Goal: Task Accomplishment & Management: Complete application form

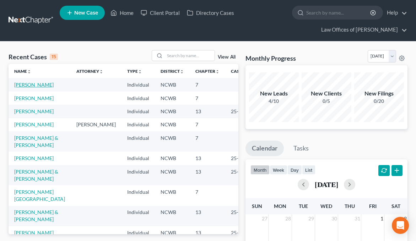
click at [25, 88] on link "[PERSON_NAME]" at bounding box center [33, 85] width 39 height 6
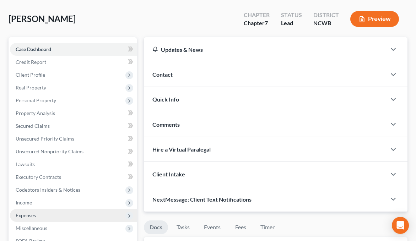
scroll to position [36, 0]
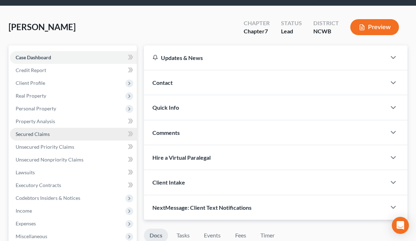
click at [34, 132] on span "Secured Claims" at bounding box center [33, 134] width 34 height 6
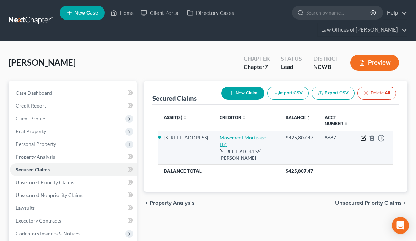
click at [363, 139] on icon "button" at bounding box center [364, 137] width 3 height 3
select select "42"
select select "2"
select select "3"
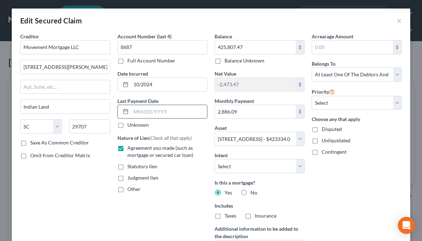
click at [137, 111] on input "text" at bounding box center [169, 112] width 76 height 14
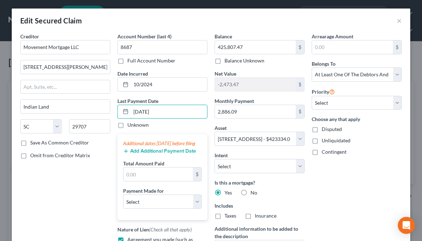
type input "[DATE]"
click at [142, 154] on button "Add Additional Payment Date" at bounding box center [159, 152] width 73 height 6
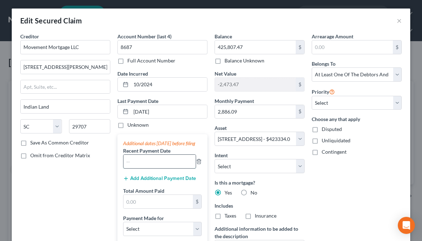
click at [141, 169] on input "text" at bounding box center [159, 162] width 72 height 14
type input "[DATE]"
click at [142, 111] on input "[DATE]" at bounding box center [169, 112] width 76 height 14
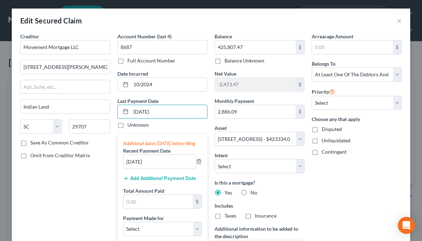
type input "[DATE]"
click at [172, 182] on button "Add Additional Payment Date" at bounding box center [159, 179] width 73 height 6
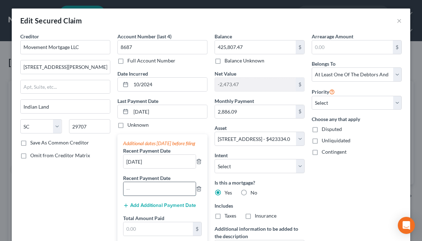
click at [167, 196] on input "text" at bounding box center [159, 189] width 72 height 14
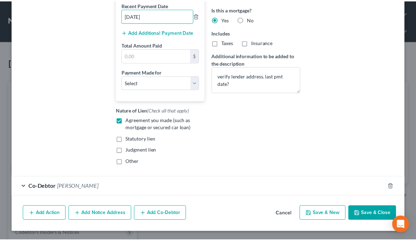
scroll to position [181, 0]
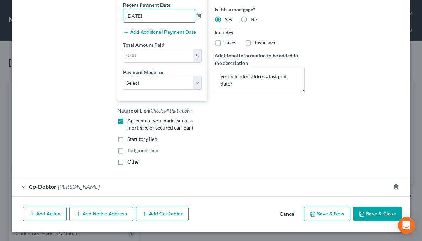
type input "[DATE]"
click at [363, 213] on button "Save & Close" at bounding box center [377, 214] width 48 height 15
select select
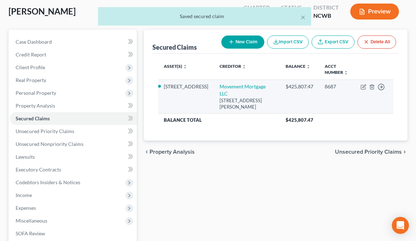
scroll to position [71, 0]
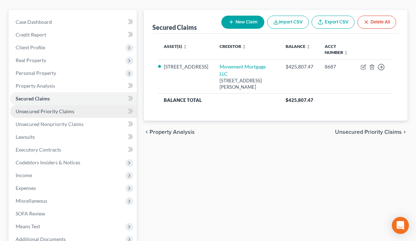
click at [52, 111] on span "Unsecured Priority Claims" at bounding box center [45, 111] width 59 height 6
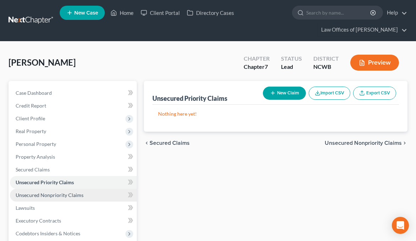
click at [57, 194] on span "Unsecured Nonpriority Claims" at bounding box center [50, 195] width 68 height 6
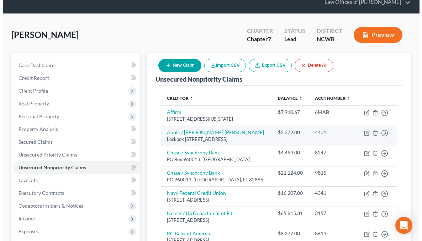
scroll to position [36, 0]
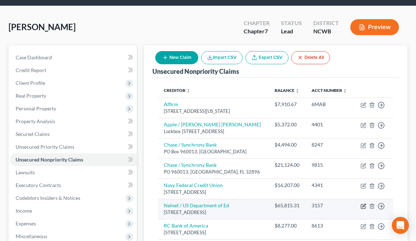
click at [362, 209] on icon "button" at bounding box center [364, 207] width 6 height 6
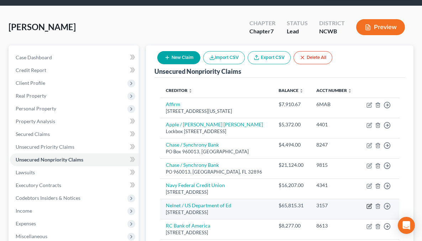
select select "38"
select select "0"
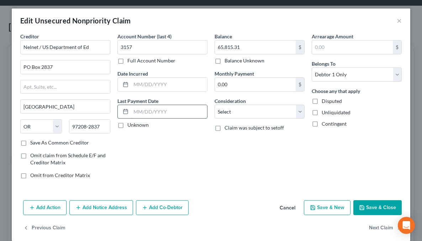
click at [131, 111] on input "text" at bounding box center [169, 112] width 76 height 14
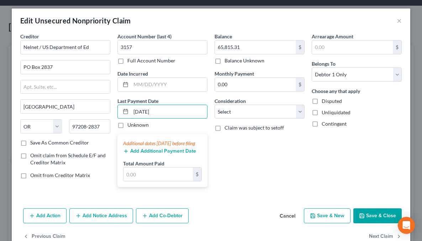
type input "[DATE]"
click at [137, 154] on button "Add Additional Payment Date" at bounding box center [159, 152] width 73 height 6
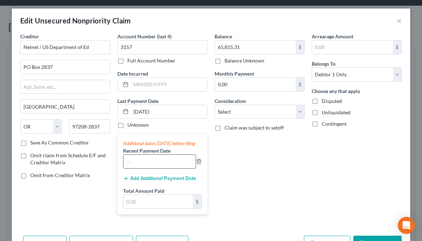
click at [135, 166] on input "text" at bounding box center [159, 162] width 72 height 14
type input "[DATE]"
click at [226, 82] on input "0.00" at bounding box center [255, 85] width 81 height 14
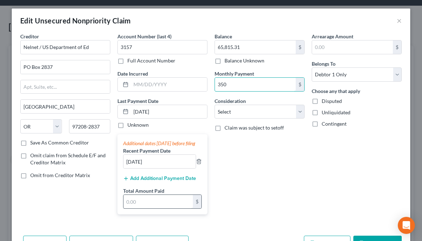
type input "350"
click at [152, 209] on input "text" at bounding box center [157, 202] width 69 height 14
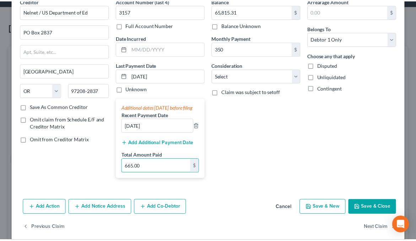
scroll to position [51, 0]
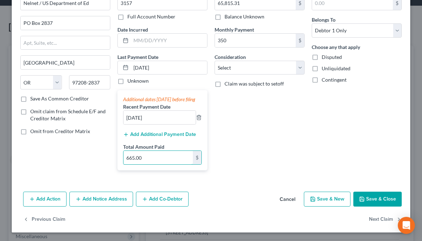
type input "665.00"
click at [382, 199] on button "Save & Close" at bounding box center [377, 199] width 48 height 15
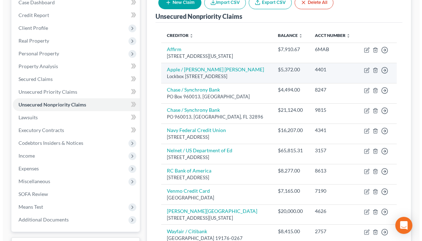
scroll to position [13, 0]
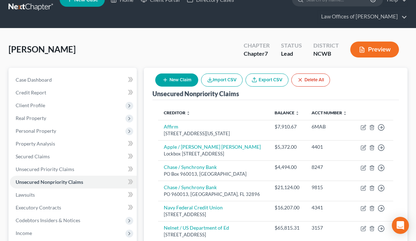
click at [186, 83] on button "New Claim" at bounding box center [176, 80] width 43 height 13
select select "0"
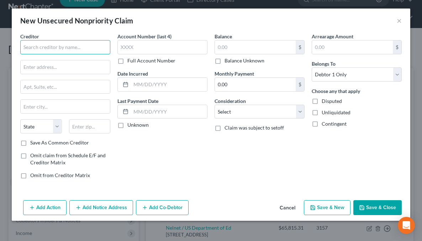
click at [46, 54] on input "text" at bounding box center [65, 47] width 90 height 14
type input "Carolinas Imaging Services"
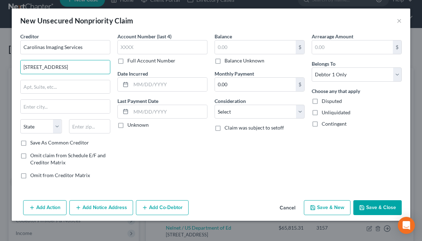
type input "[STREET_ADDRESS]"
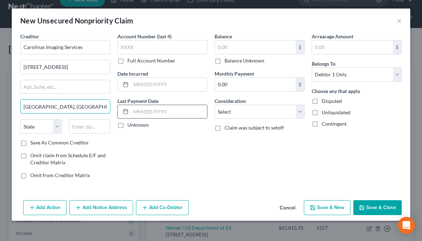
type input "[GEOGRAPHIC_DATA], [GEOGRAPHIC_DATA]"
click at [160, 114] on input "text" at bounding box center [169, 112] width 76 height 14
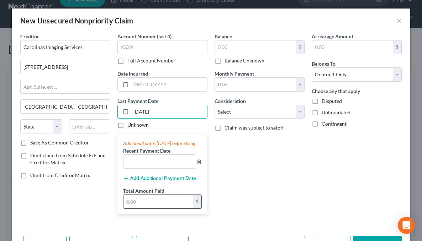
type input "[DATE]"
click at [146, 209] on input "text" at bounding box center [157, 202] width 69 height 14
type input "768.24"
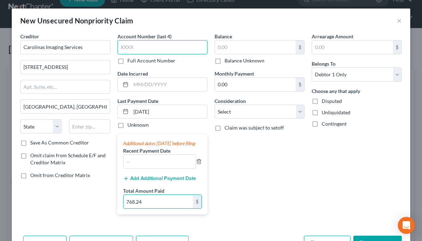
click at [154, 52] on input "text" at bounding box center [162, 47] width 90 height 14
type input "vari"
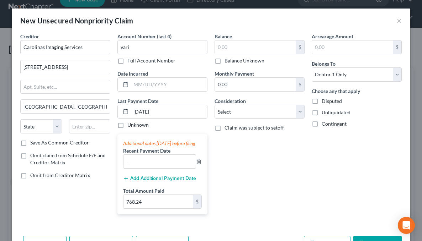
click at [127, 60] on label "Full Account Number" at bounding box center [151, 60] width 48 height 7
click at [130, 60] on input "Full Account Number" at bounding box center [132, 59] width 5 height 5
click at [139, 49] on input "vari" at bounding box center [162, 47] width 90 height 14
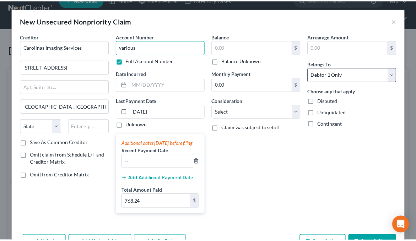
scroll to position [31, 0]
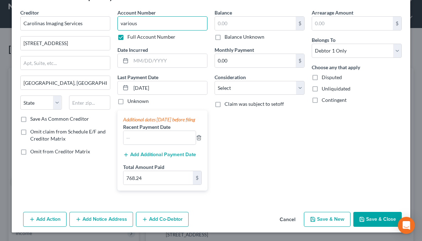
type input "various"
click at [376, 217] on button "Save & Close" at bounding box center [377, 219] width 48 height 15
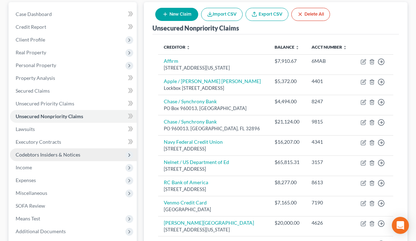
scroll to position [84, 0]
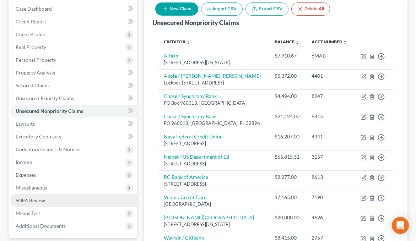
click at [34, 201] on span "SOFA Review" at bounding box center [31, 201] width 30 height 6
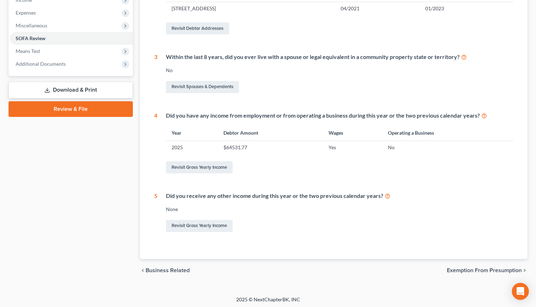
scroll to position [236, 0]
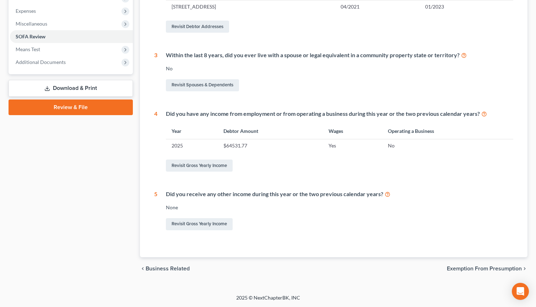
click at [416, 241] on span "Exemption from Presumption" at bounding box center [484, 269] width 75 height 6
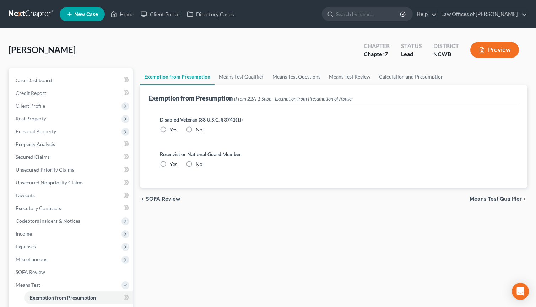
click at [416, 198] on span "Means Test Qualifier" at bounding box center [496, 199] width 52 height 6
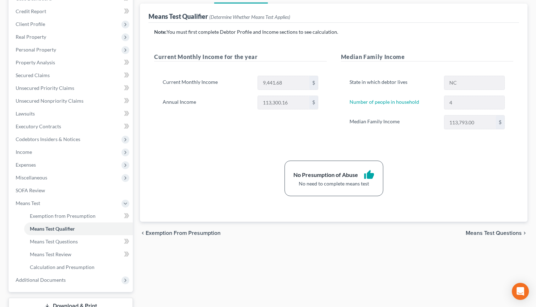
scroll to position [107, 0]
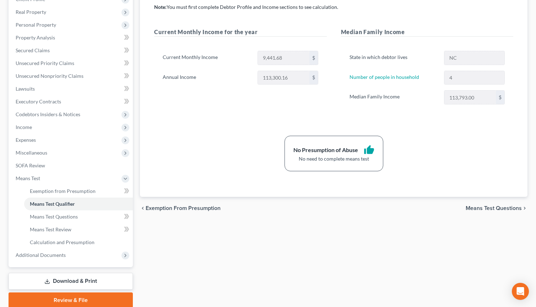
click at [416, 209] on span "Means Test Questions" at bounding box center [494, 208] width 56 height 6
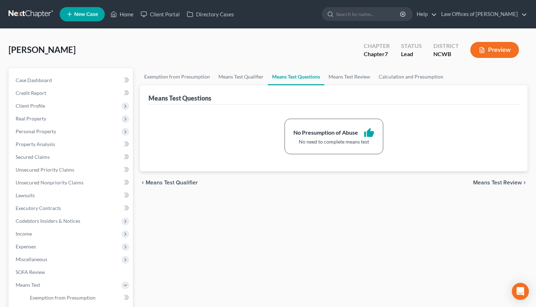
click at [416, 184] on span "Means Test Review" at bounding box center [498, 183] width 49 height 6
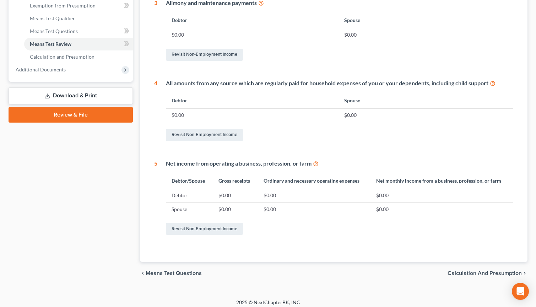
scroll to position [297, 0]
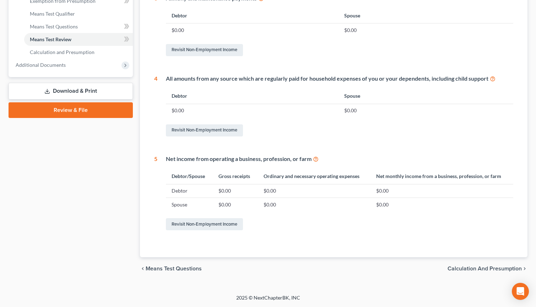
click at [416, 241] on span "Calculation and Presumption" at bounding box center [485, 269] width 74 height 6
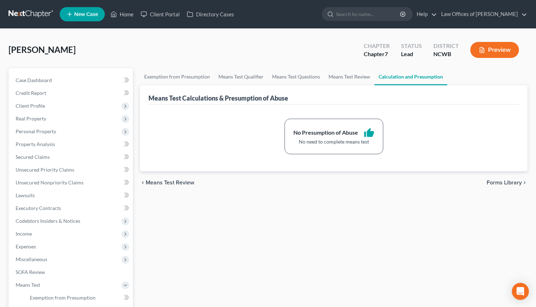
click at [416, 183] on span "Forms Library" at bounding box center [504, 183] width 35 height 6
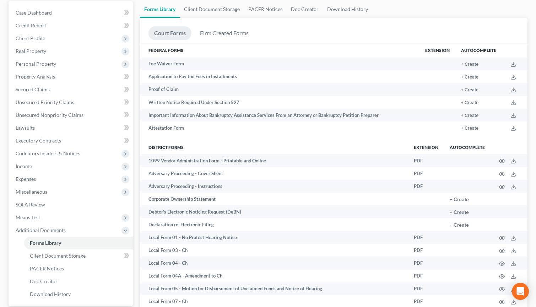
scroll to position [66, 0]
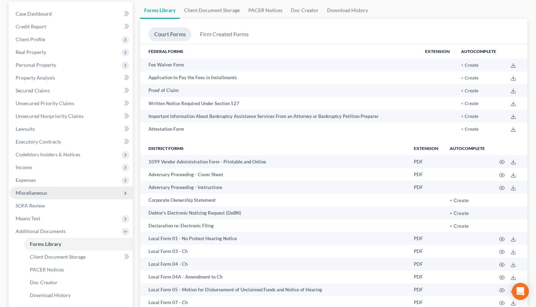
click at [27, 195] on span "Miscellaneous" at bounding box center [32, 193] width 32 height 6
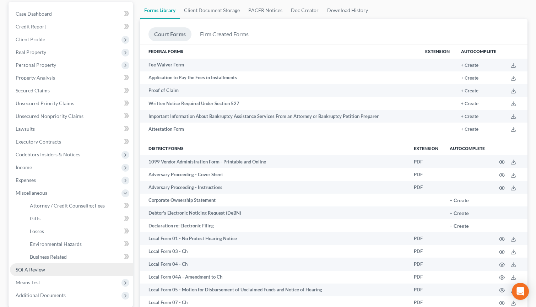
click at [32, 241] on span "SOFA Review" at bounding box center [31, 270] width 30 height 6
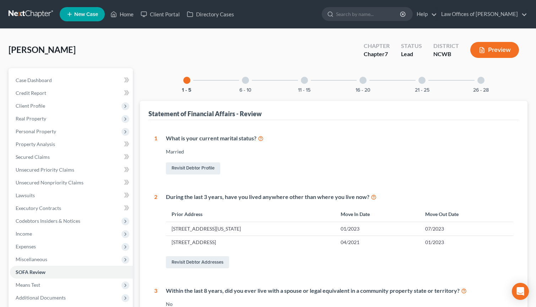
click at [246, 80] on div at bounding box center [245, 80] width 7 height 7
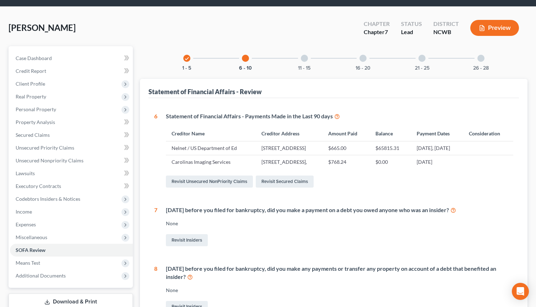
scroll to position [2, 0]
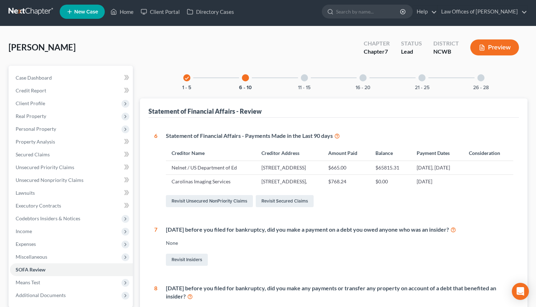
click at [304, 80] on div at bounding box center [304, 77] width 7 height 7
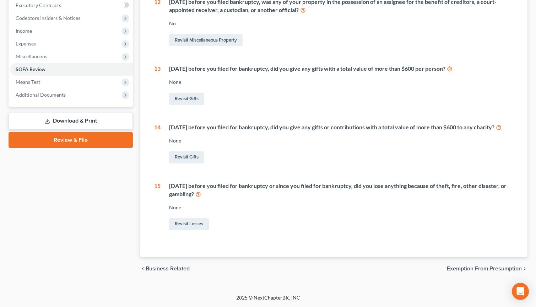
scroll to position [211, 0]
click at [416, 241] on span "Exemption from Presumption" at bounding box center [484, 269] width 75 height 6
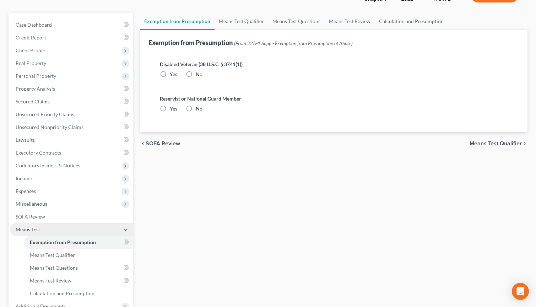
scroll to position [71, 0]
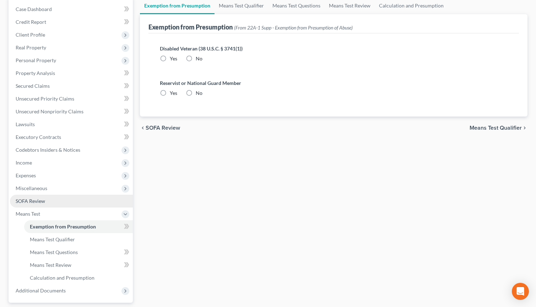
click at [31, 201] on span "SOFA Review" at bounding box center [31, 201] width 30 height 6
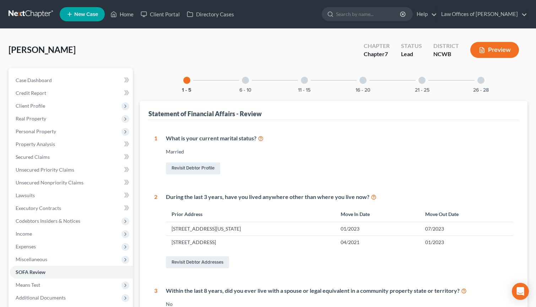
click at [306, 80] on div at bounding box center [304, 80] width 7 height 7
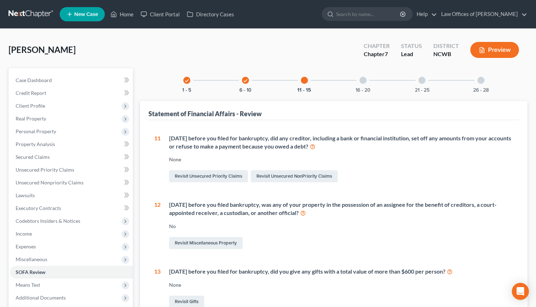
click at [362, 82] on div at bounding box center [363, 80] width 7 height 7
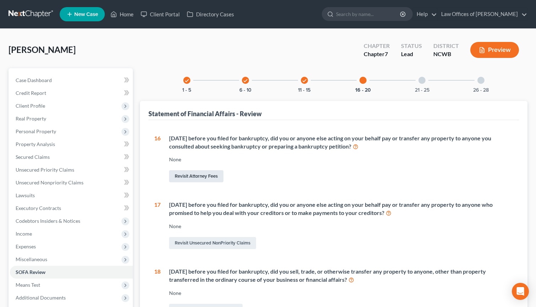
click at [205, 176] on link "Revisit Attorney Fees" at bounding box center [196, 176] width 54 height 12
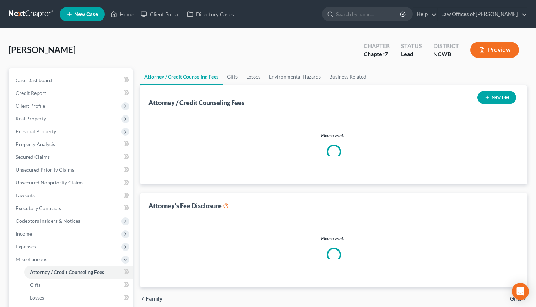
select select "0"
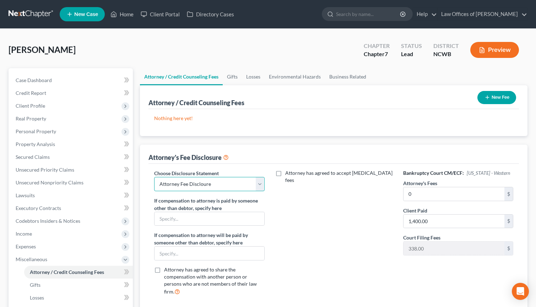
click at [241, 188] on select "Select Attorney Fee Discloure" at bounding box center [209, 184] width 110 height 14
click at [154, 177] on select "Select Attorney Fee Discloure" at bounding box center [209, 184] width 110 height 14
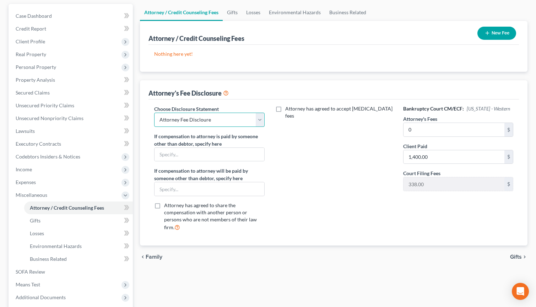
scroll to position [71, 0]
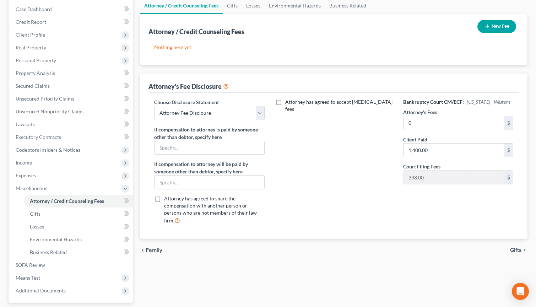
click at [228, 86] on icon at bounding box center [226, 85] width 6 height 7
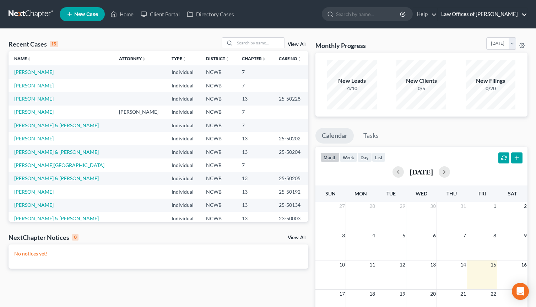
click at [497, 14] on link "Law Offices of [PERSON_NAME]" at bounding box center [483, 14] width 90 height 13
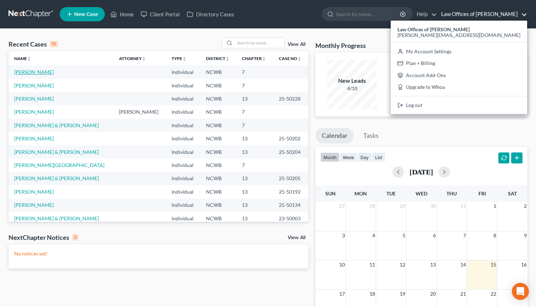
click at [37, 74] on link "[PERSON_NAME]" at bounding box center [33, 72] width 39 height 6
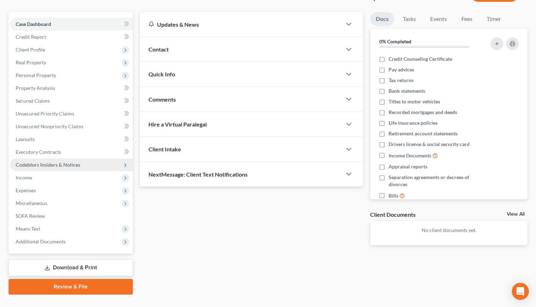
scroll to position [71, 0]
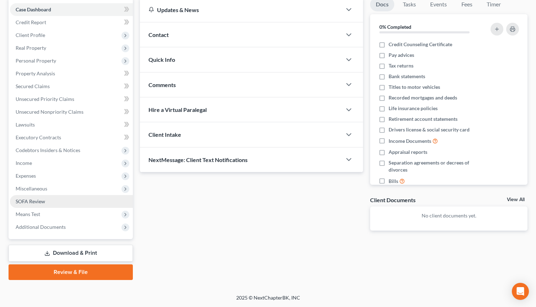
click at [27, 202] on span "SOFA Review" at bounding box center [31, 201] width 30 height 6
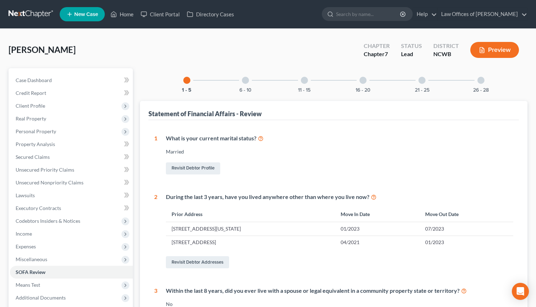
click at [363, 81] on div at bounding box center [363, 80] width 7 height 7
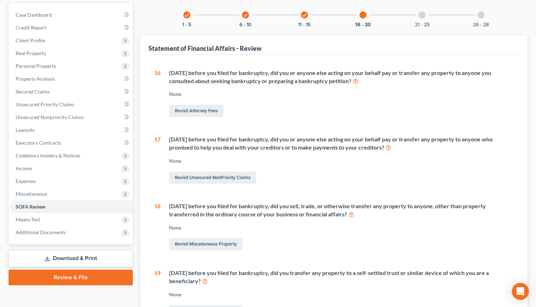
scroll to position [107, 0]
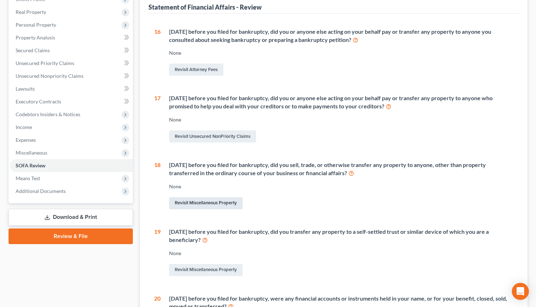
click at [195, 203] on link "Revisit Miscellaneous Property" at bounding box center [206, 203] width 74 height 12
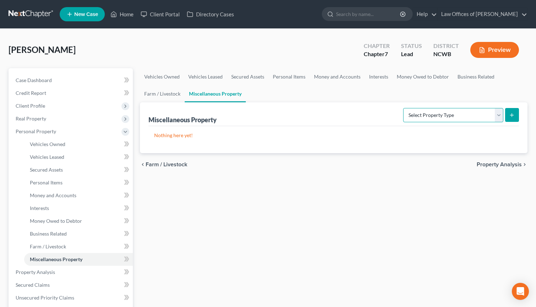
click at [470, 117] on select "Select Property Type Assigned for Creditor Benefit Within 1 Year Holding for An…" at bounding box center [454, 115] width 100 height 14
select select "transferred"
click at [404, 108] on select "Select Property Type Assigned for Creditor Benefit Within 1 Year Holding for An…" at bounding box center [454, 115] width 100 height 14
click at [511, 114] on icon "submit" at bounding box center [512, 115] width 6 height 6
select select "Ordinary (within 2 years)"
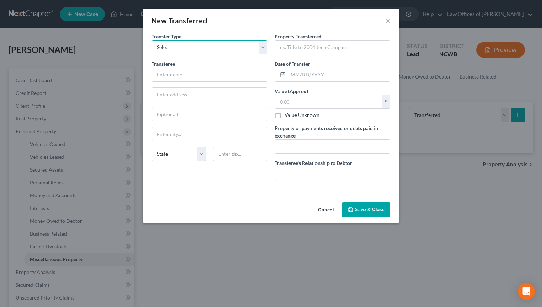
click at [178, 52] on select "Select Ordinary (within 2 years) Within 10 Years" at bounding box center [209, 47] width 116 height 14
click at [151, 40] on select "Select Ordinary (within 2 years) Within 10 Years" at bounding box center [209, 47] width 116 height 14
click at [305, 48] on input "text" at bounding box center [332, 48] width 115 height 14
type input "2019 RAM 2500"
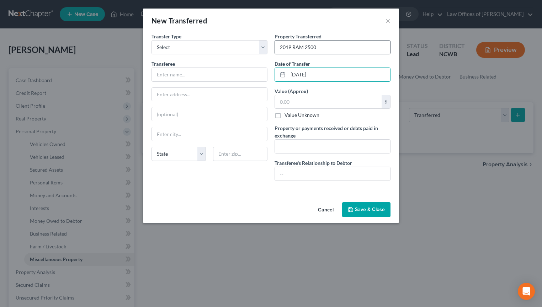
type input "09/13/2024"
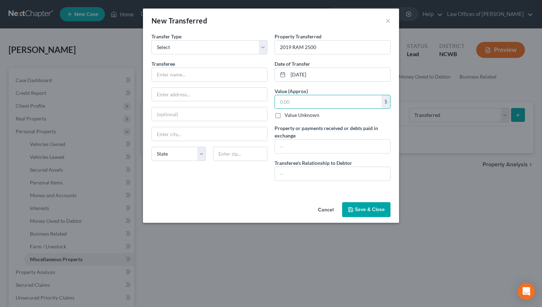
click at [284, 118] on label "Value Unknown" at bounding box center [301, 115] width 35 height 7
click at [287, 116] on input "Value Unknown" at bounding box center [289, 114] width 5 height 5
checkbox input "true"
type input "0.00"
click at [200, 78] on input "text" at bounding box center [209, 75] width 115 height 14
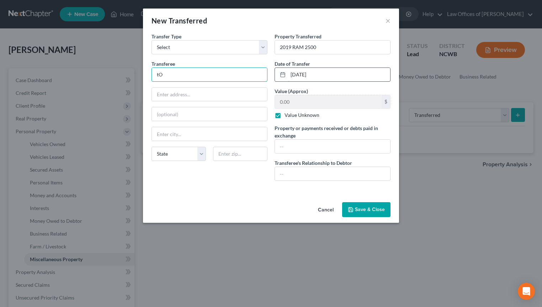
type input "t"
type input "Todd & Jessica Cheek"
type input "????????"
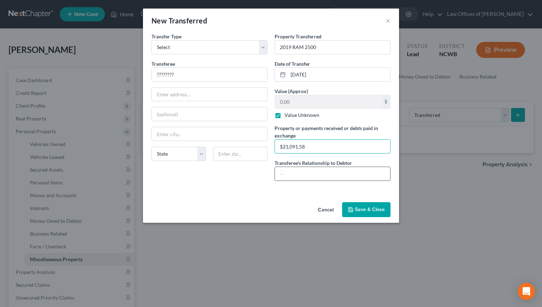
type input "$21,091.58"
click at [341, 177] on input "text" at bounding box center [332, 174] width 115 height 14
type input "??????"
click at [360, 208] on button "Save & Close" at bounding box center [366, 209] width 48 height 15
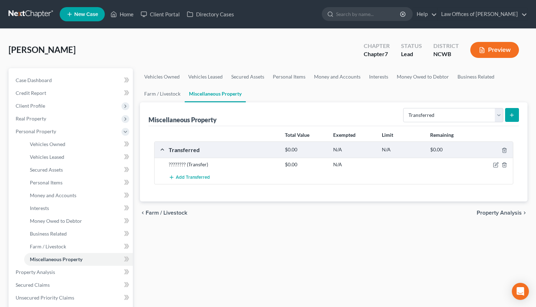
click at [513, 111] on button "submit" at bounding box center [513, 115] width 14 height 14
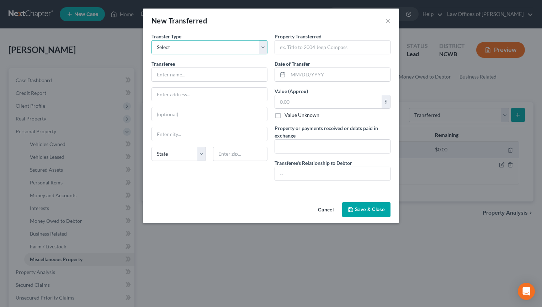
click at [248, 50] on select "Select Ordinary (within 2 years) Within 10 Years" at bounding box center [209, 47] width 116 height 14
select select "Within 10 Years"
click at [151, 40] on select "Select Ordinary (within 2 years) Within 10 Years" at bounding box center [209, 47] width 116 height 14
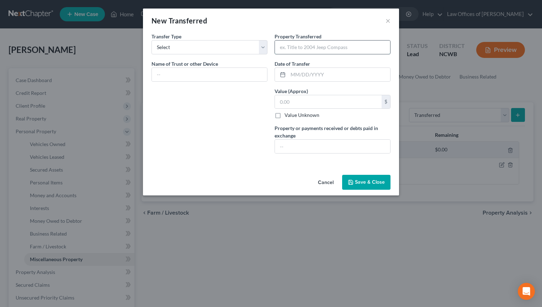
click at [298, 47] on input "text" at bounding box center [332, 48] width 115 height 14
type input "[STREET_ADDRESS]"
click at [223, 80] on input "text" at bounding box center [209, 75] width 115 height 14
click at [297, 75] on input "text" at bounding box center [339, 75] width 102 height 14
type input "06/30/2023"
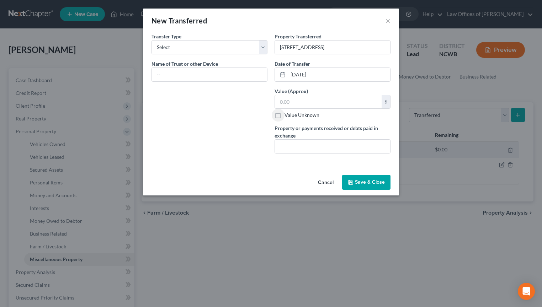
click at [284, 117] on label "Value Unknown" at bounding box center [301, 115] width 35 height 7
click at [287, 116] on input "Value Unknown" at bounding box center [289, 114] width 5 height 5
checkbox input "true"
type input "0.00"
click at [298, 147] on input "text" at bounding box center [332, 147] width 115 height 14
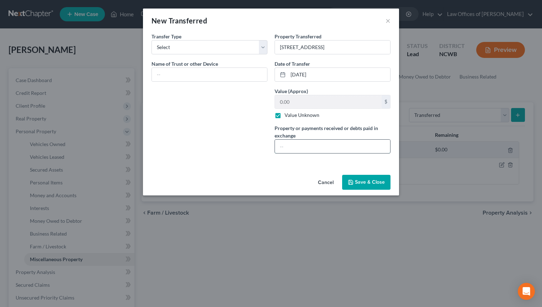
type input "$"
type input "$80,746.18"
click at [225, 72] on input "text" at bounding box center [209, 75] width 115 height 14
type input "I"
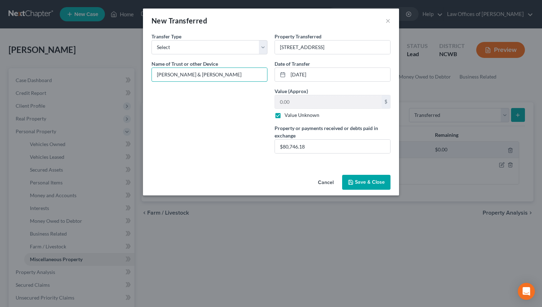
type input "Todd & Jessica Cheek"
click at [351, 185] on icon "button" at bounding box center [350, 182] width 4 height 4
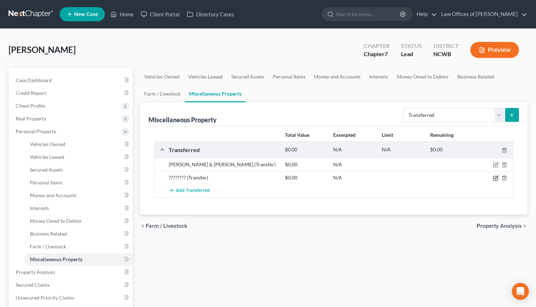
click at [496, 177] on icon "button" at bounding box center [496, 178] width 6 height 6
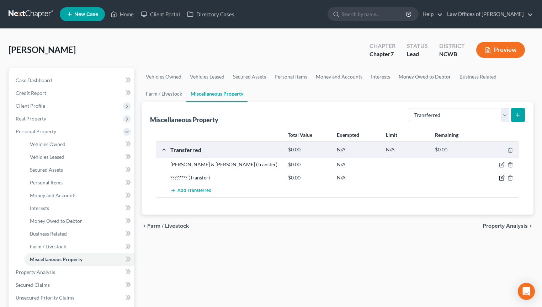
select select "Ordinary (within 2 years)"
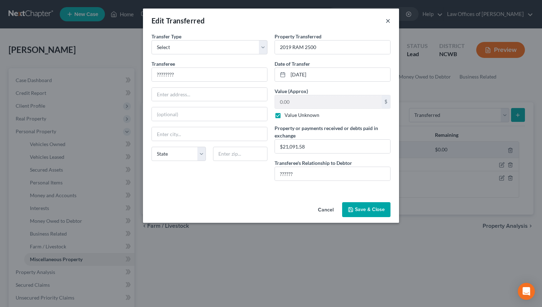
click at [387, 22] on button "×" at bounding box center [387, 20] width 5 height 9
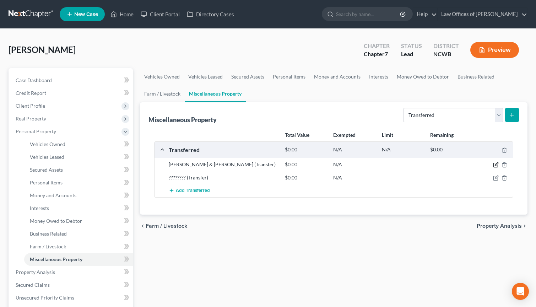
click at [495, 165] on icon "button" at bounding box center [496, 165] width 6 height 6
select select "Within 10 Years"
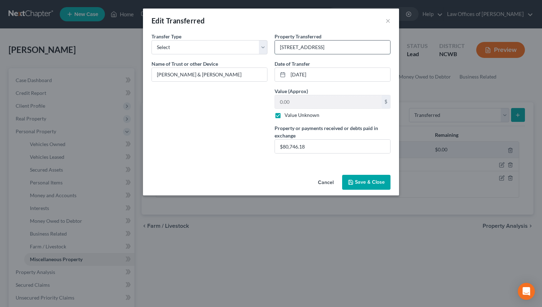
click at [331, 48] on input "[STREET_ADDRESS]" at bounding box center [332, 48] width 115 height 14
type input "4159 Taylorsville Hwy, Statesville, NC 28625"
click at [369, 182] on button "Save & Close" at bounding box center [366, 182] width 48 height 15
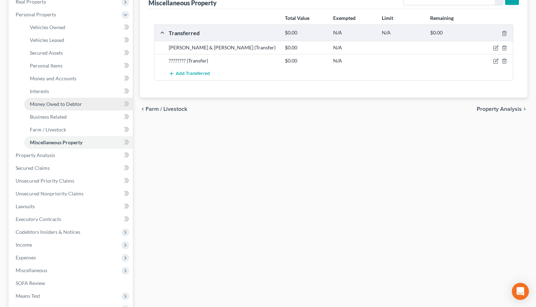
scroll to position [178, 0]
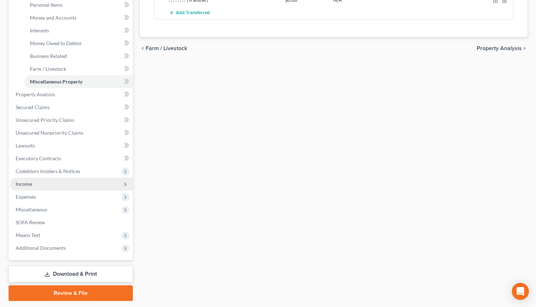
click at [41, 182] on span "Income" at bounding box center [71, 184] width 123 height 13
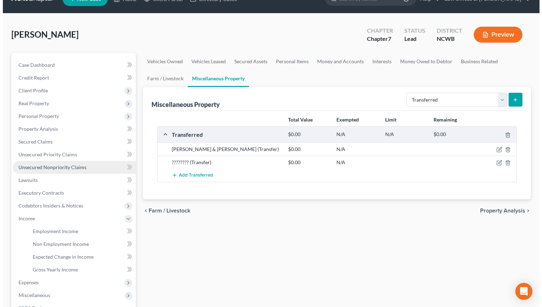
scroll to position [0, 0]
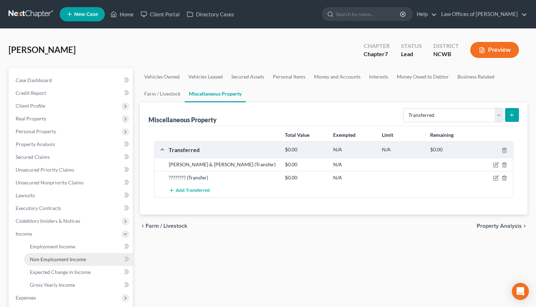
click at [53, 258] on span "Non Employment Income" at bounding box center [58, 259] width 56 height 6
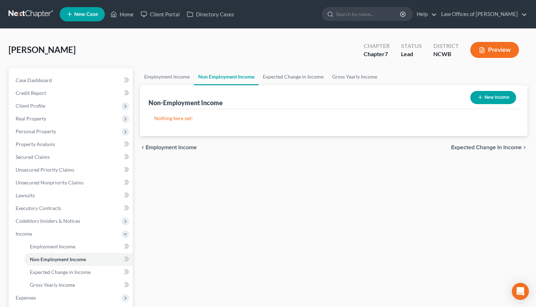
click at [490, 99] on button "New Income" at bounding box center [494, 97] width 46 height 13
select select "0"
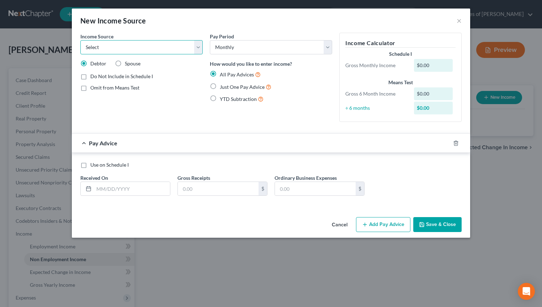
click at [167, 50] on select "Select Unemployment Disability (from employer) Pension Retirement Social Securi…" at bounding box center [141, 47] width 122 height 14
click at [80, 40] on select "Select Unemployment Disability (from employer) Pension Retirement Social Securi…" at bounding box center [141, 47] width 122 height 14
click at [198, 47] on select "Select Unemployment Disability (from employer) Pension Retirement Social Securi…" at bounding box center [141, 47] width 122 height 14
select select "13"
click at [80, 40] on select "Select Unemployment Disability (from employer) Pension Retirement Social Securi…" at bounding box center [141, 47] width 122 height 14
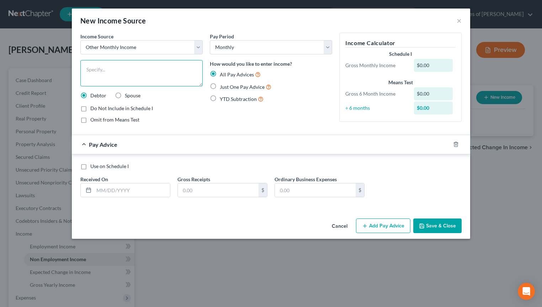
click at [123, 69] on textarea at bounding box center [141, 73] width 122 height 26
type textarea "Spouse receives VA Disability"
click at [125, 95] on label "Spouse" at bounding box center [133, 95] width 16 height 7
click at [128, 95] on input "Spouse" at bounding box center [130, 94] width 5 height 5
radio input "true"
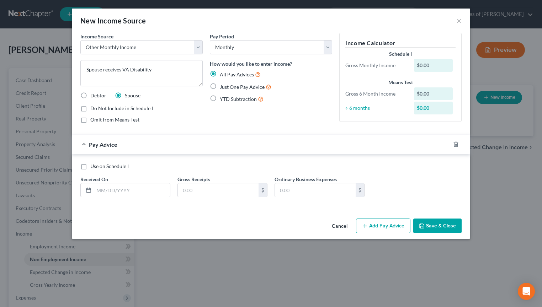
click at [394, 65] on div "Gross Monthly Income" at bounding box center [376, 65] width 69 height 7
click at [204, 189] on input "text" at bounding box center [218, 190] width 81 height 14
type input "947.24"
click at [431, 224] on button "Save & Close" at bounding box center [437, 226] width 48 height 15
click at [434, 224] on button "Save & Close" at bounding box center [437, 226] width 48 height 15
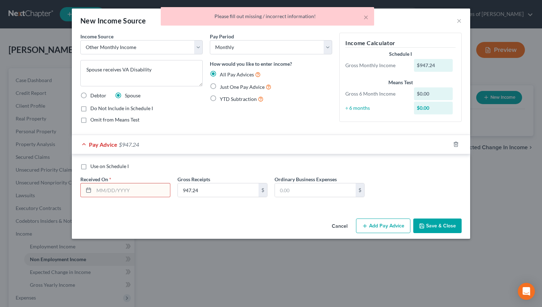
click at [134, 189] on input "text" at bounding box center [132, 190] width 76 height 14
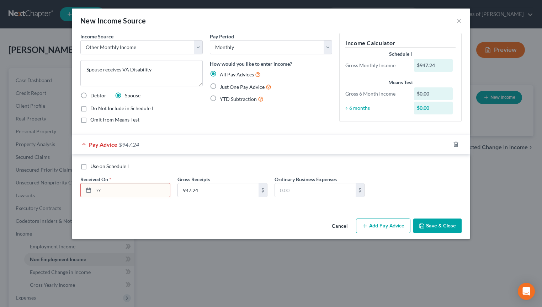
click at [429, 228] on button "Save & Close" at bounding box center [437, 226] width 48 height 15
drag, startPoint x: 411, startPoint y: 66, endPoint x: 430, endPoint y: 65, distance: 18.9
click at [430, 65] on div "$947.24" at bounding box center [434, 65] width 49 height 13
click at [432, 61] on div "$947.24" at bounding box center [433, 65] width 39 height 13
click at [411, 62] on div "$947.24" at bounding box center [434, 65] width 49 height 13
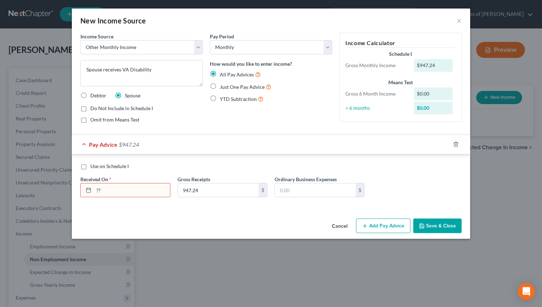
click at [412, 66] on div "$947.24" at bounding box center [434, 65] width 49 height 13
click at [365, 158] on div "Use on Schedule I Received On * ?? Gross Receipts 947.24 $ Ordinary Business Ex…" at bounding box center [271, 181] width 398 height 54
click at [419, 65] on div "$947.24" at bounding box center [433, 65] width 39 height 13
click at [428, 64] on div "$947.24" at bounding box center [433, 65] width 39 height 13
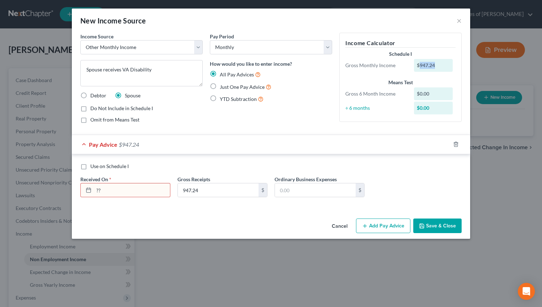
click at [428, 64] on div "$947.24" at bounding box center [433, 65] width 39 height 13
click at [106, 192] on input "??" at bounding box center [132, 190] width 76 height 14
drag, startPoint x: 106, startPoint y: 192, endPoint x: 91, endPoint y: 194, distance: 14.7
click at [91, 194] on div "??" at bounding box center [125, 190] width 90 height 14
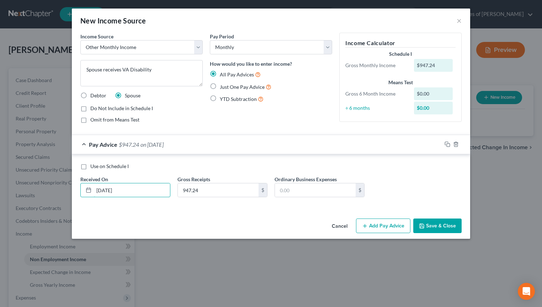
type input "06/27/2025"
click at [372, 112] on div "÷ 6 months $0.00" at bounding box center [400, 108] width 117 height 13
click at [386, 94] on div "Gross 6 Month Income" at bounding box center [376, 93] width 69 height 7
click at [414, 64] on div "$947.24" at bounding box center [433, 65] width 39 height 13
click at [402, 66] on div "Gross Monthly Income" at bounding box center [376, 65] width 69 height 7
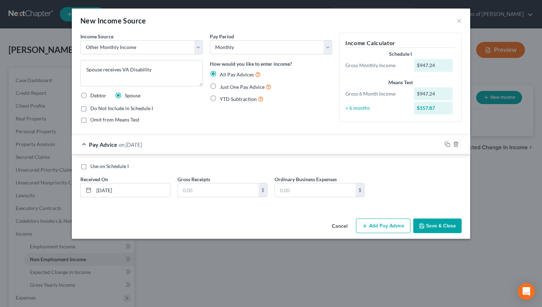
click at [419, 65] on div "$947.24" at bounding box center [433, 65] width 39 height 13
click at [419, 63] on div "$0.00" at bounding box center [433, 65] width 39 height 13
click at [425, 67] on div "$0.00" at bounding box center [433, 65] width 39 height 13
click at [426, 65] on div "$0.00" at bounding box center [433, 65] width 39 height 13
click at [210, 189] on input "text" at bounding box center [218, 190] width 81 height 14
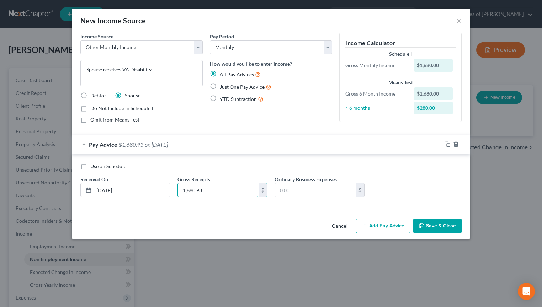
type input "1,680.93"
click at [428, 226] on button "Save & Close" at bounding box center [437, 226] width 48 height 15
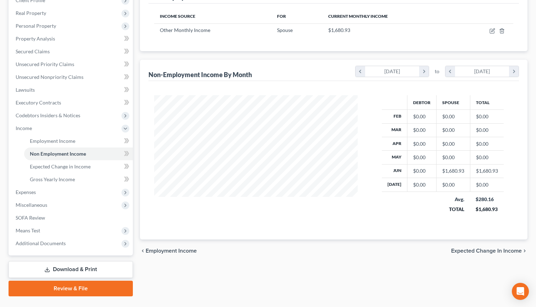
scroll to position [122, 0]
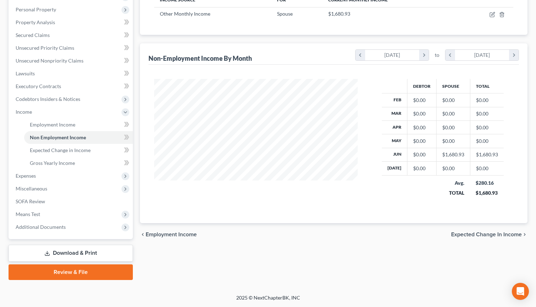
click at [466, 232] on span "Expected Change in Income" at bounding box center [487, 235] width 71 height 6
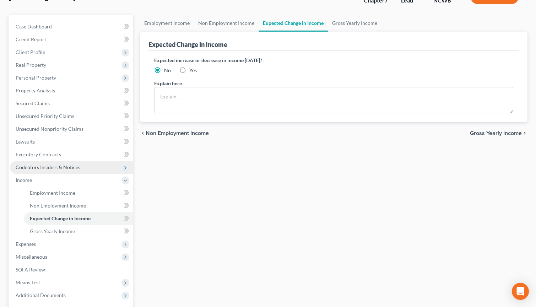
scroll to position [107, 0]
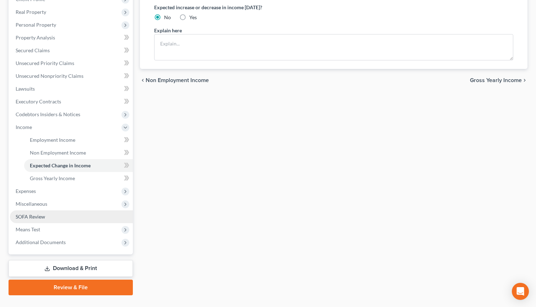
click at [29, 219] on span "SOFA Review" at bounding box center [31, 217] width 30 height 6
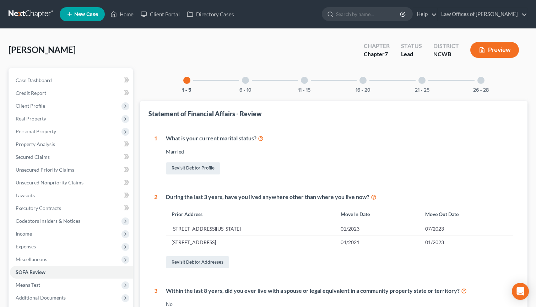
click at [363, 80] on div at bounding box center [363, 80] width 7 height 7
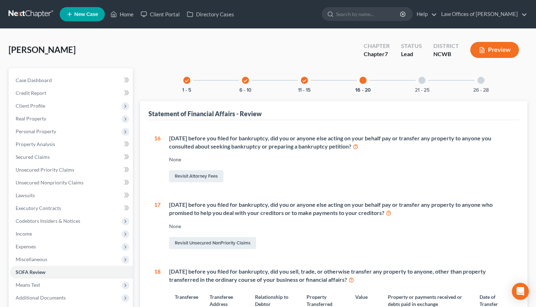
click at [423, 81] on div at bounding box center [422, 80] width 7 height 7
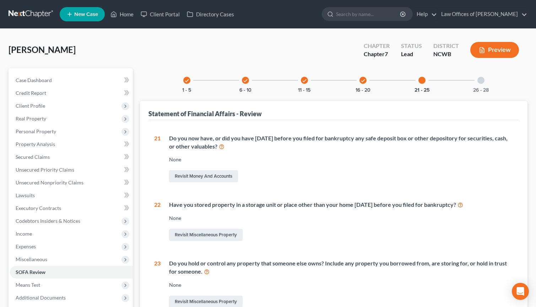
click at [482, 79] on div at bounding box center [481, 80] width 7 height 7
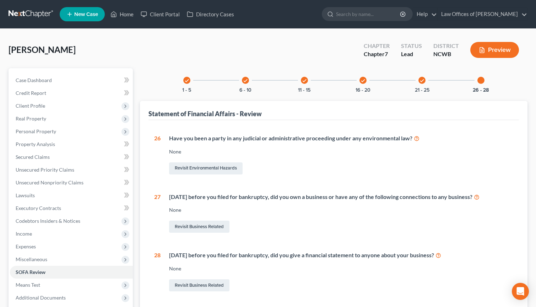
click at [480, 197] on icon at bounding box center [477, 196] width 6 height 7
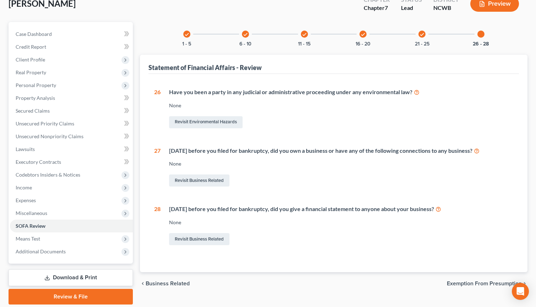
scroll to position [71, 0]
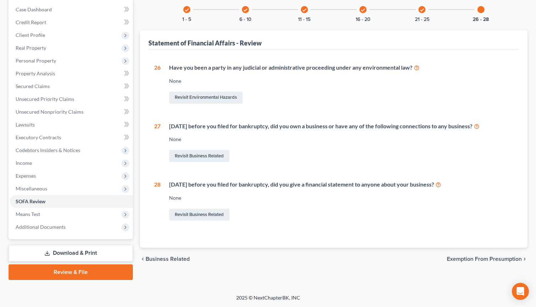
click at [363, 14] on div "check 16 - 20" at bounding box center [363, 10] width 24 height 24
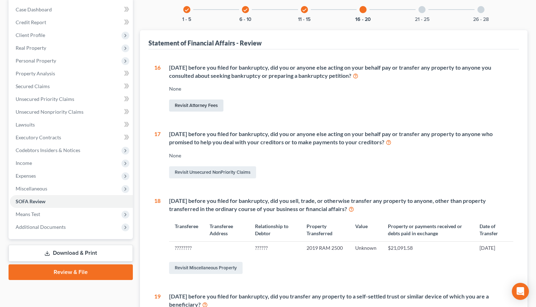
click at [203, 106] on link "Revisit Attorney Fees" at bounding box center [196, 106] width 54 height 12
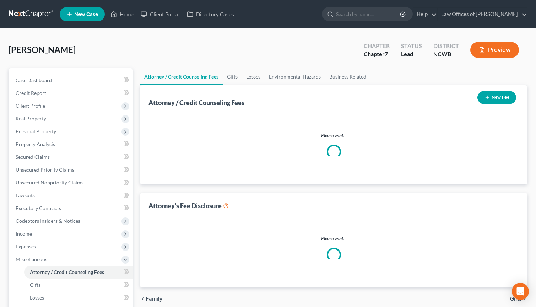
select select "0"
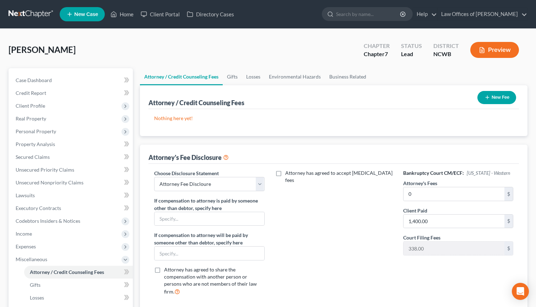
click at [493, 98] on button "New Fee" at bounding box center [497, 97] width 39 height 13
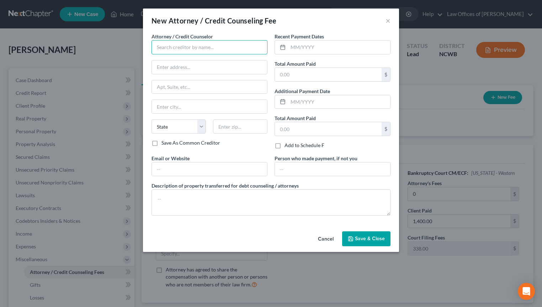
click at [199, 49] on input "text" at bounding box center [209, 47] width 116 height 14
type input "G"
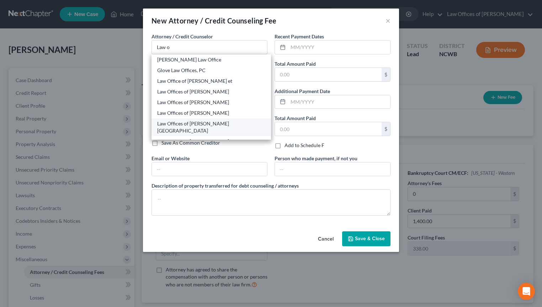
click at [215, 123] on div "Law Offices of Robert H Gourley Jr. PA" at bounding box center [211, 127] width 108 height 14
type input "Law Offices of Robert H Gourley Jr. PA"
type input "249 E Broad Street"
type input "Statesville"
select select "28"
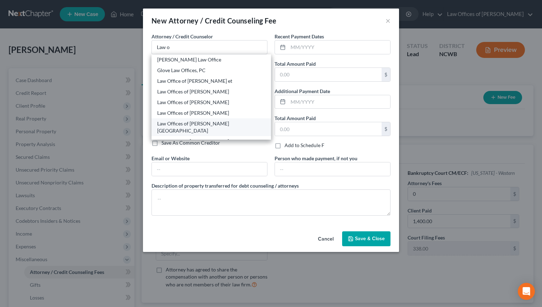
type input "28677"
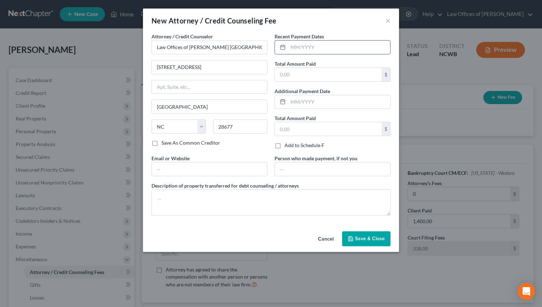
click at [317, 46] on input "text" at bounding box center [339, 48] width 102 height 14
click at [302, 46] on input "text" at bounding box center [339, 48] width 102 height 14
type input "07/29/2025"
type input "1,400"
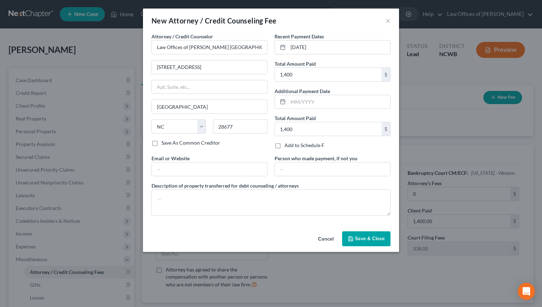
click at [361, 236] on span "Save & Close" at bounding box center [370, 239] width 30 height 6
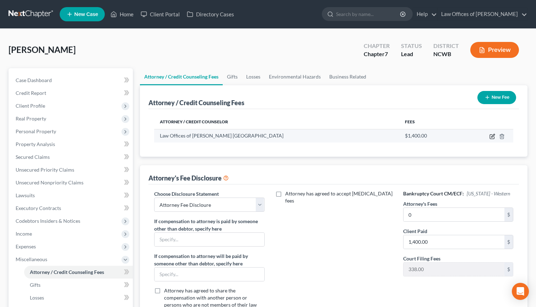
click at [493, 137] on icon "button" at bounding box center [493, 137] width 6 height 6
select select "28"
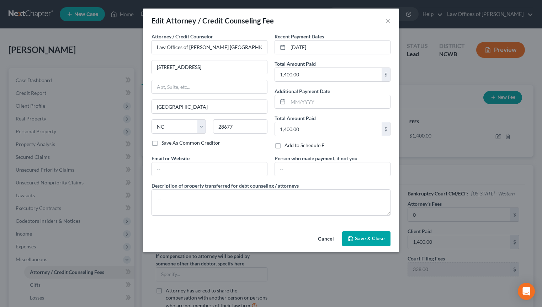
click at [381, 240] on span "Save & Close" at bounding box center [370, 239] width 30 height 6
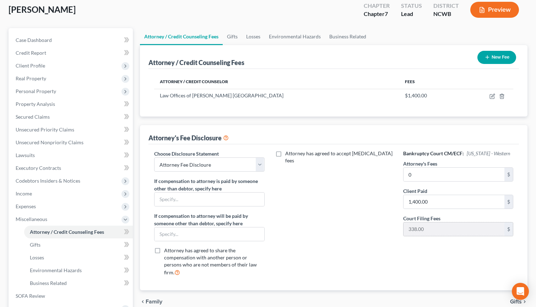
scroll to position [28, 0]
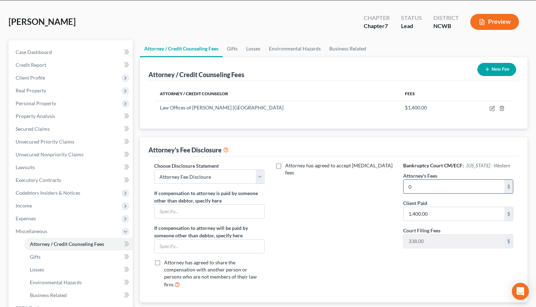
click at [439, 193] on input "0" at bounding box center [454, 187] width 101 height 14
click at [416, 193] on input "0" at bounding box center [454, 187] width 101 height 14
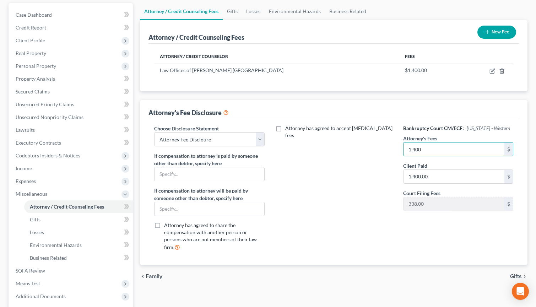
scroll to position [135, 0]
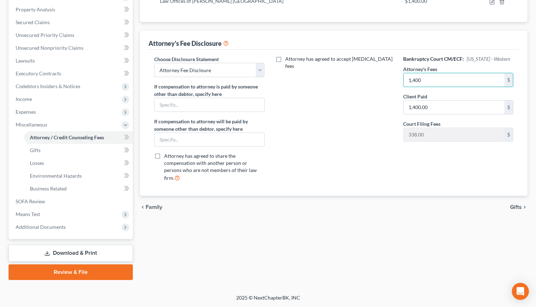
type input "1,400"
click at [517, 204] on span "Gifts" at bounding box center [517, 207] width 12 height 6
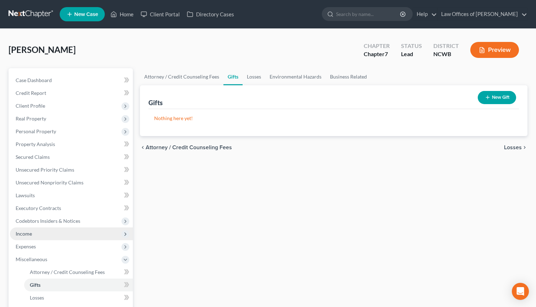
click at [42, 232] on span "Income" at bounding box center [71, 234] width 123 height 13
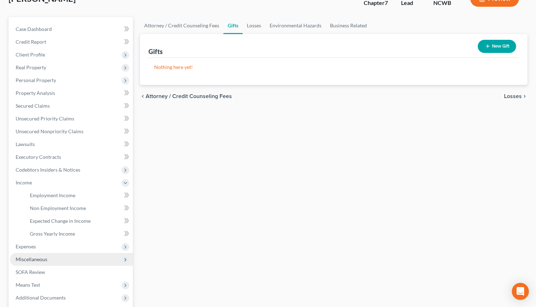
scroll to position [71, 0]
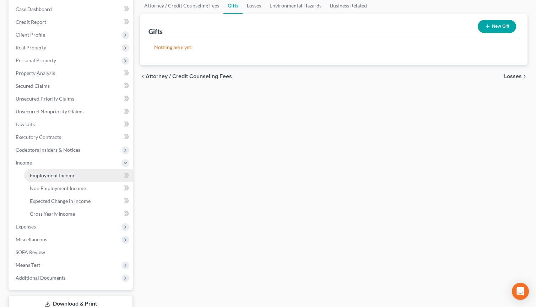
click at [38, 176] on span "Employment Income" at bounding box center [53, 175] width 46 height 6
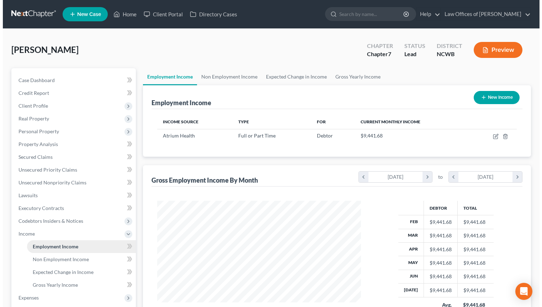
scroll to position [128, 218]
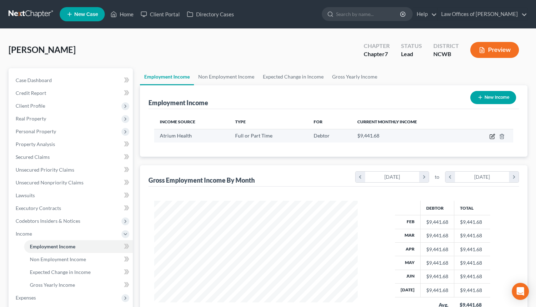
click at [493, 136] on icon "button" at bounding box center [493, 135] width 3 height 3
select select "0"
select select "28"
select select "2"
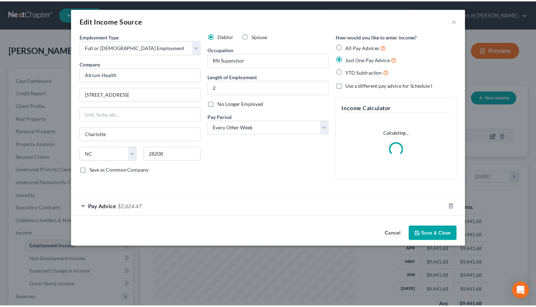
scroll to position [128, 220]
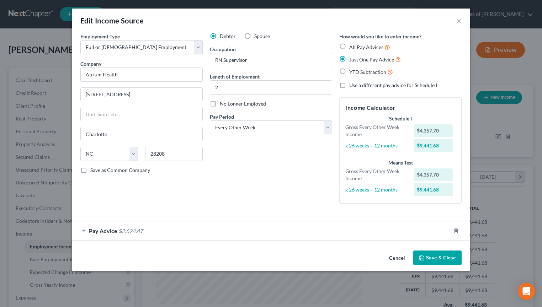
click at [434, 259] on button "Save & Close" at bounding box center [437, 258] width 48 height 15
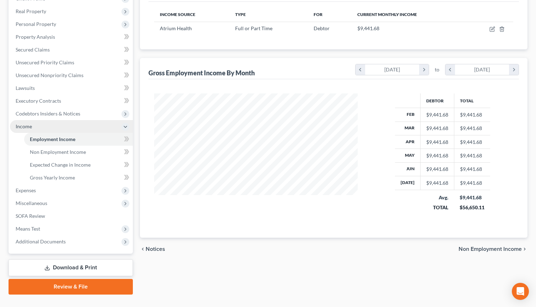
scroll to position [122, 0]
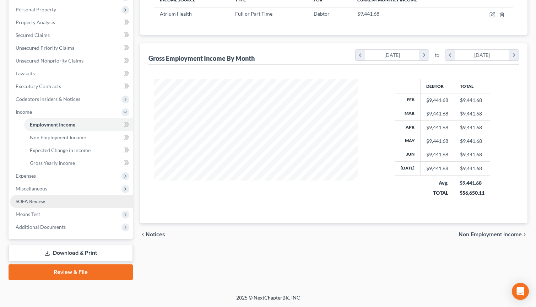
click at [37, 202] on span "SOFA Review" at bounding box center [31, 201] width 30 height 6
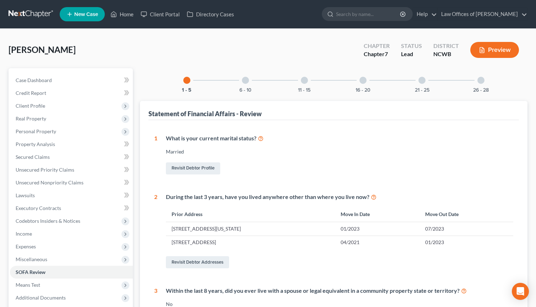
click at [364, 81] on div at bounding box center [363, 80] width 7 height 7
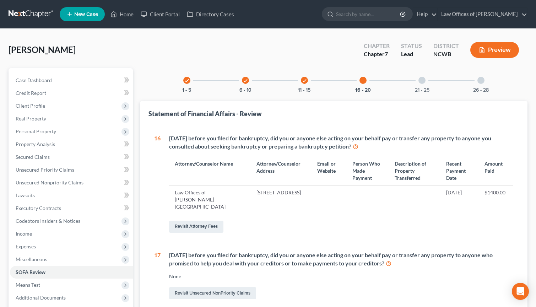
click at [185, 79] on icon "check" at bounding box center [187, 80] width 5 height 5
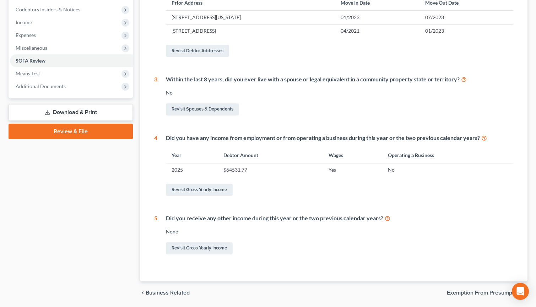
scroll to position [213, 0]
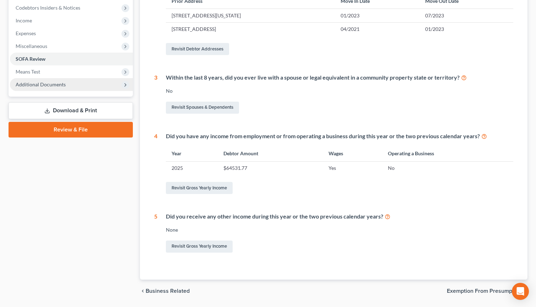
click at [28, 84] on span "Additional Documents" at bounding box center [41, 84] width 50 height 6
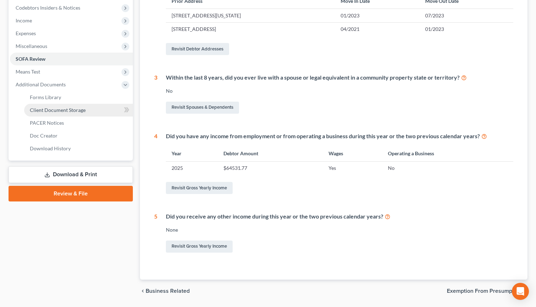
click at [75, 111] on span "Client Document Storage" at bounding box center [58, 110] width 56 height 6
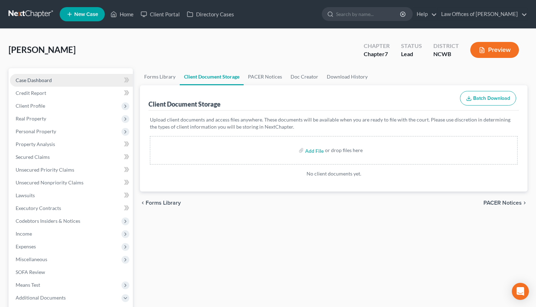
click at [39, 82] on span "Case Dashboard" at bounding box center [34, 80] width 36 height 6
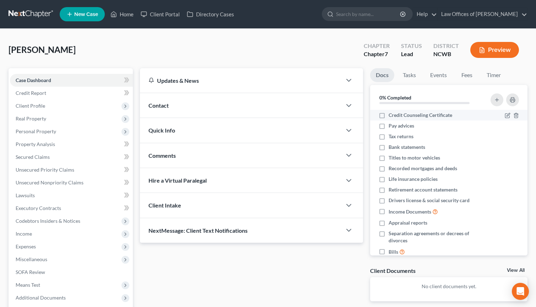
click at [389, 114] on label "Credit Counseling Certificate" at bounding box center [421, 115] width 64 height 7
click at [392, 114] on input "Credit Counseling Certificate" at bounding box center [394, 114] width 5 height 5
checkbox input "true"
